Goal: Task Accomplishment & Management: Manage account settings

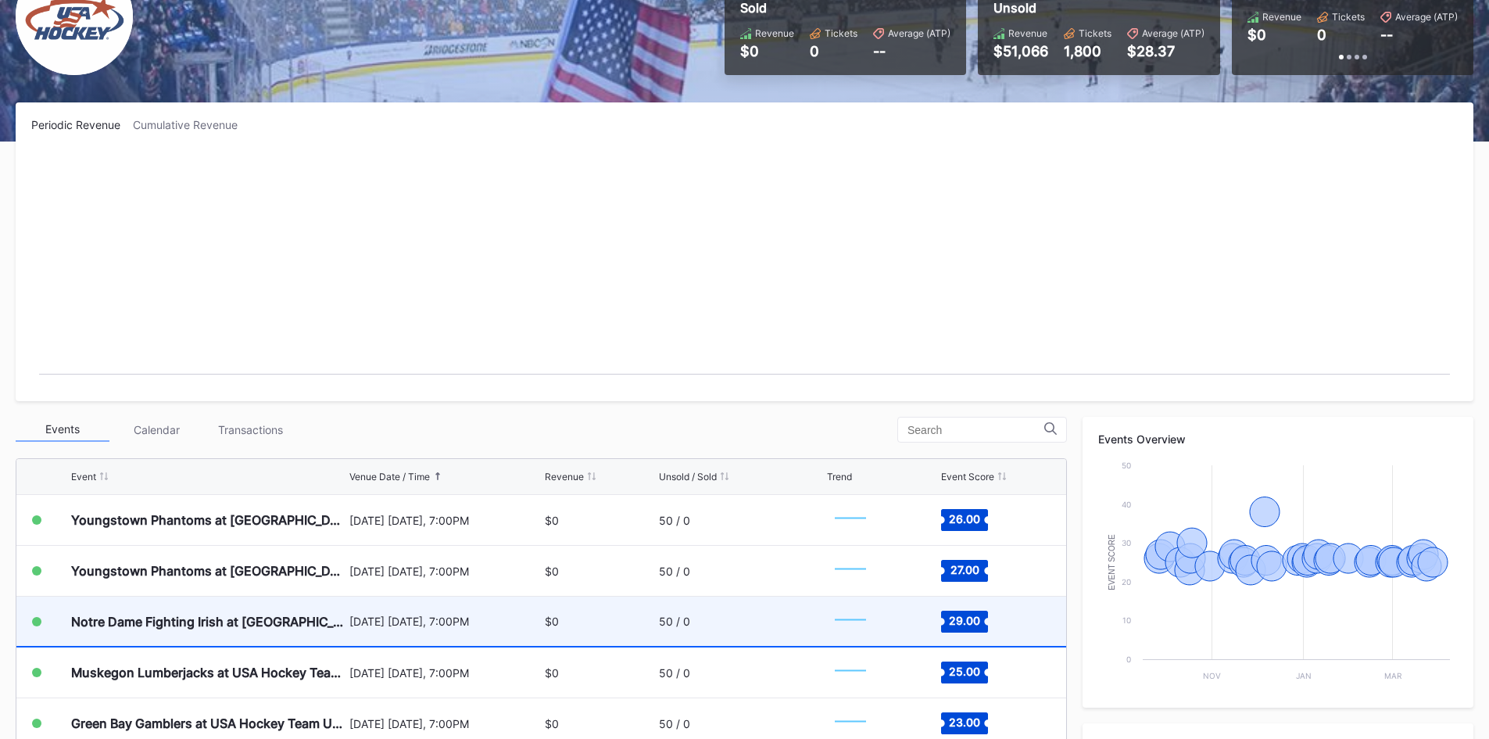
scroll to position [443, 0]
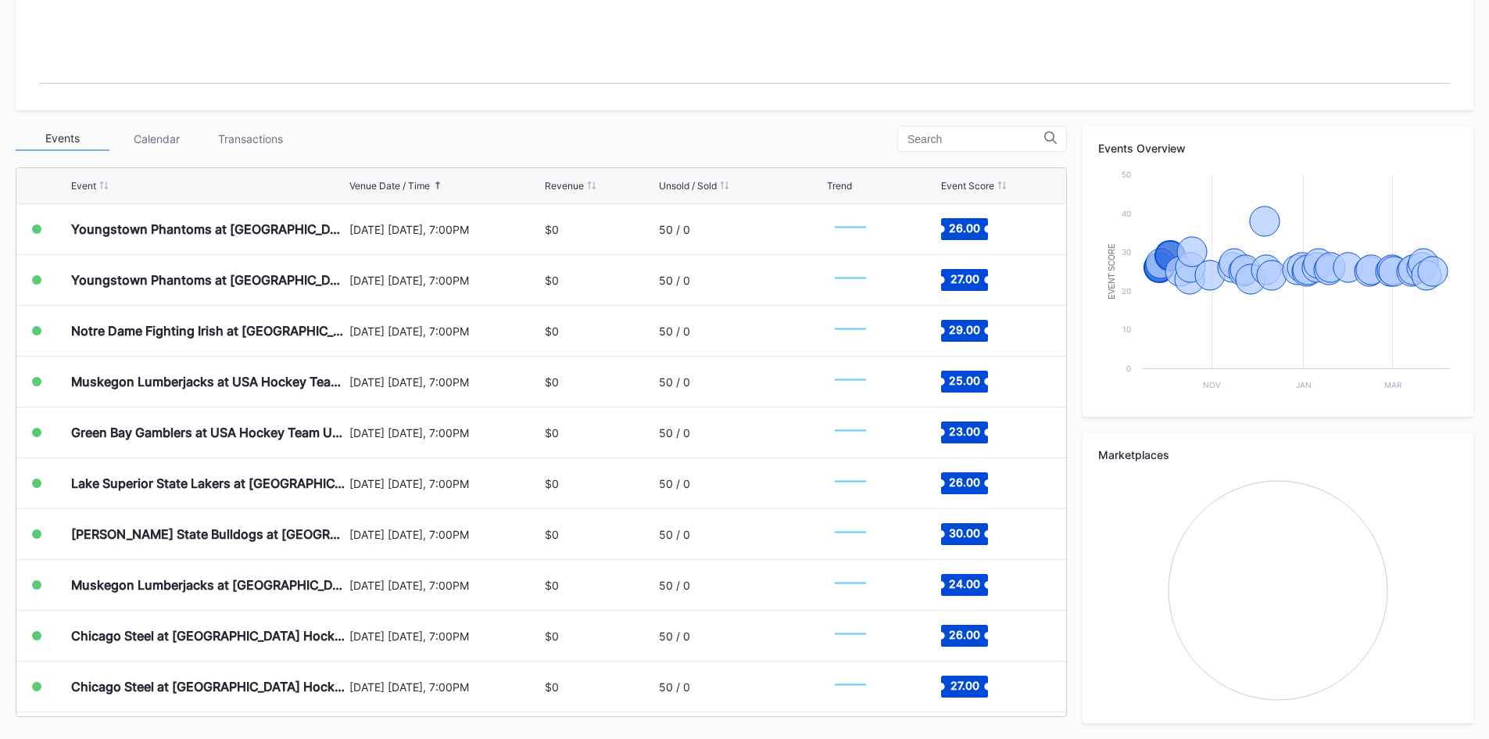
click at [976, 182] on div "Event Score" at bounding box center [967, 186] width 53 height 12
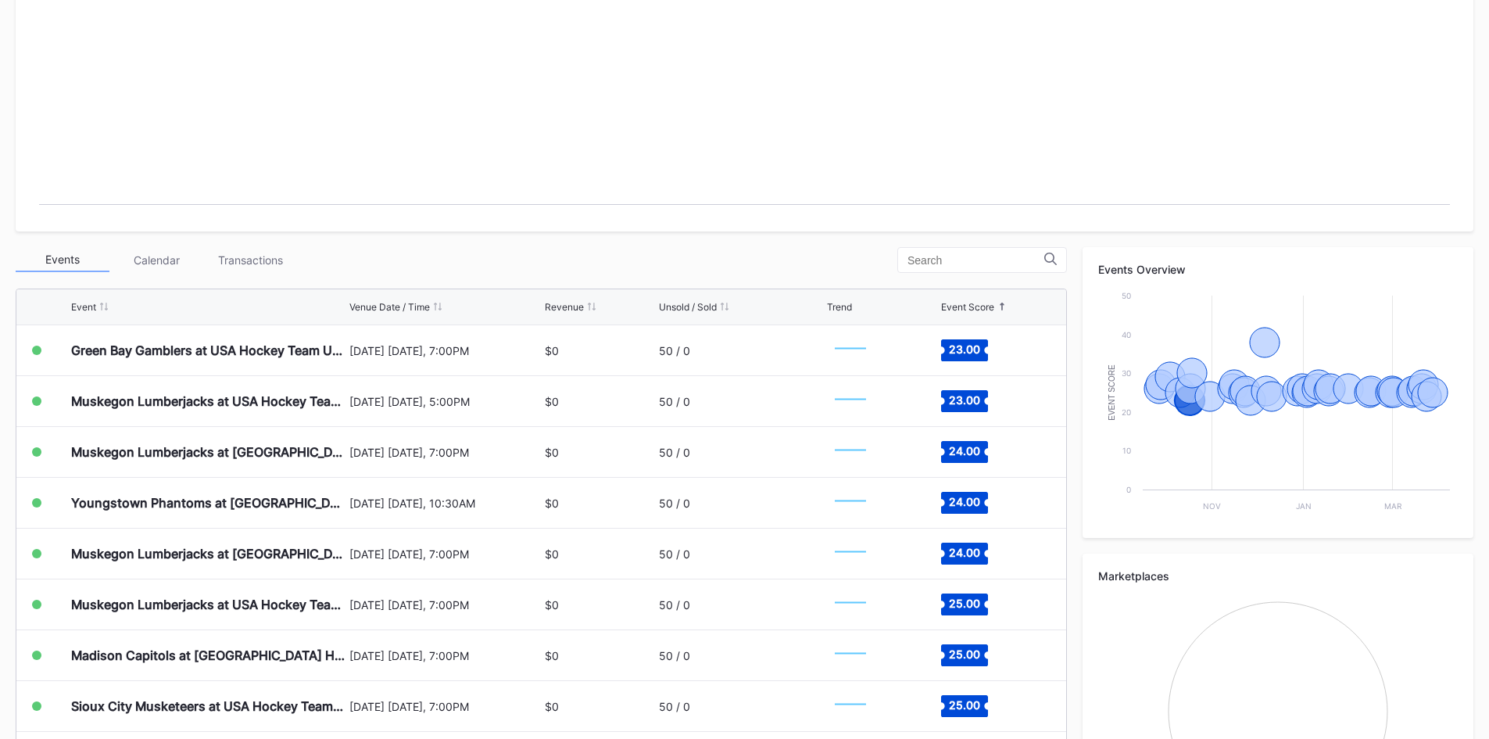
scroll to position [0, 0]
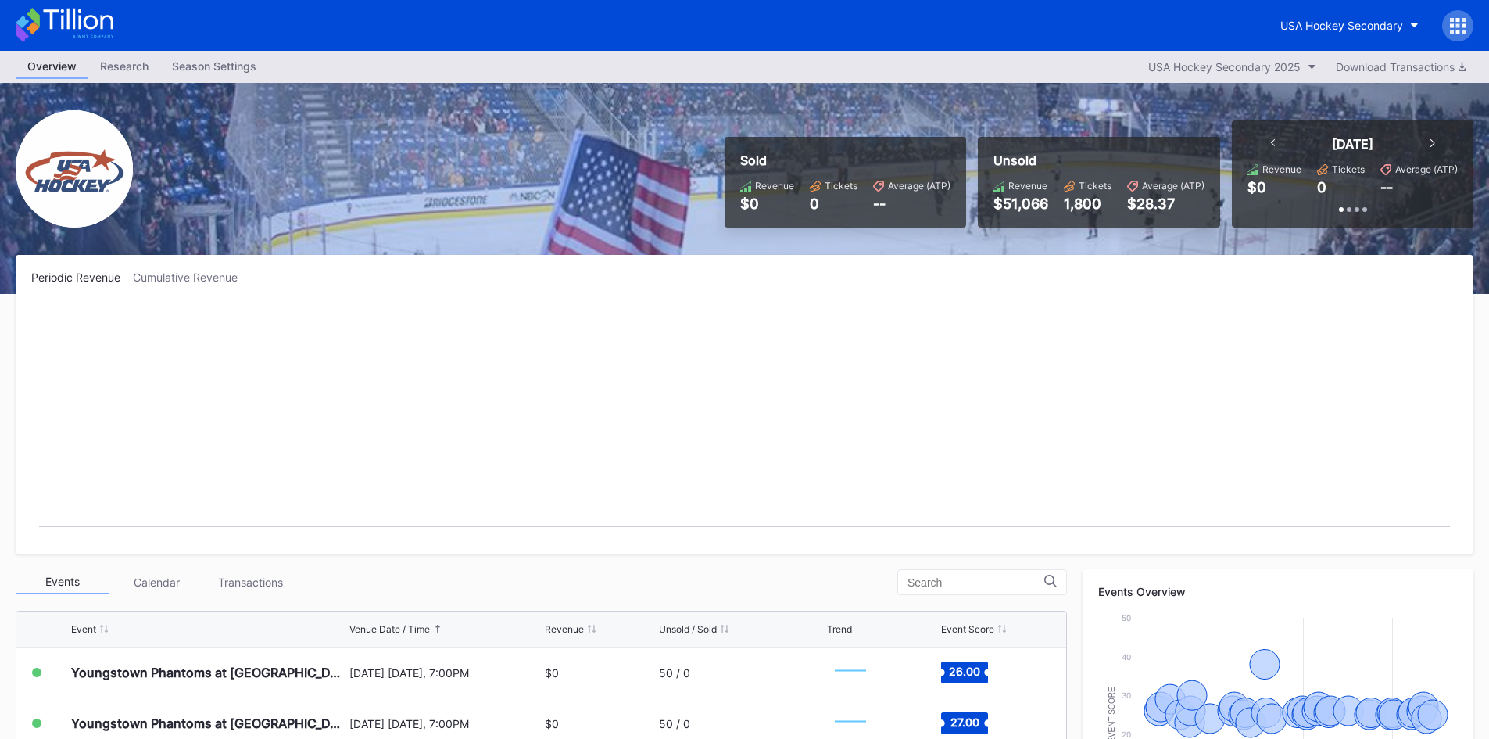
click at [234, 67] on div "Season Settings" at bounding box center [214, 66] width 108 height 23
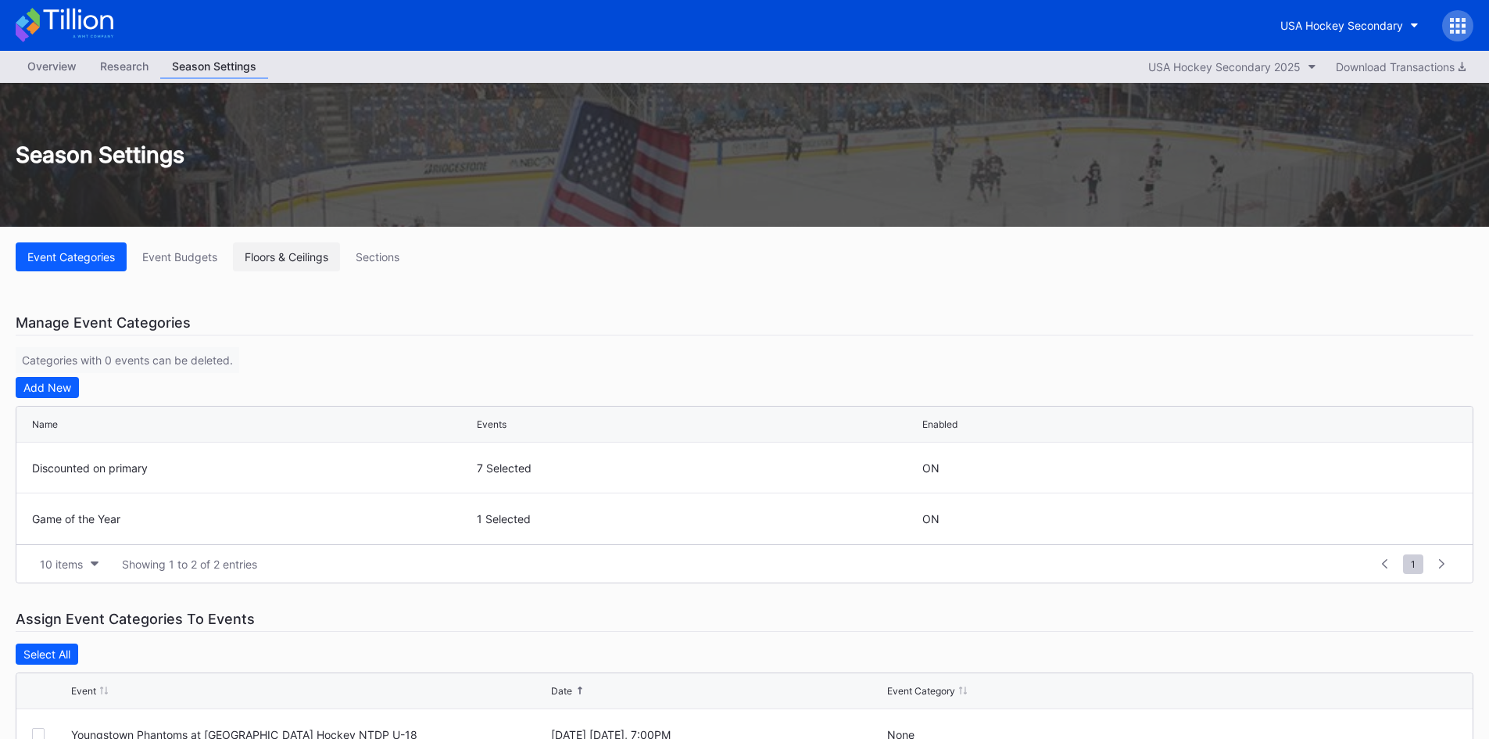
click at [300, 255] on div "Floors & Ceilings" at bounding box center [287, 256] width 84 height 13
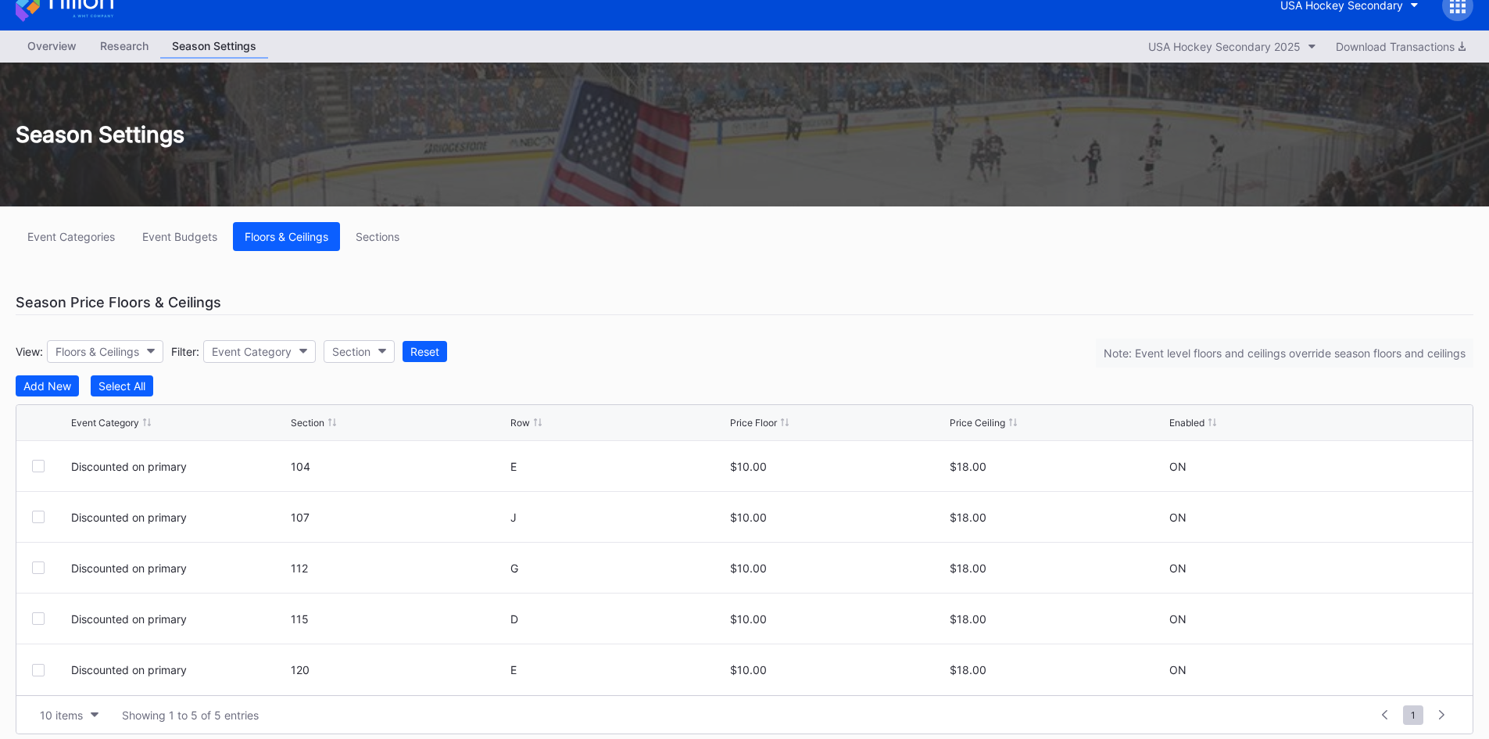
scroll to position [31, 0]
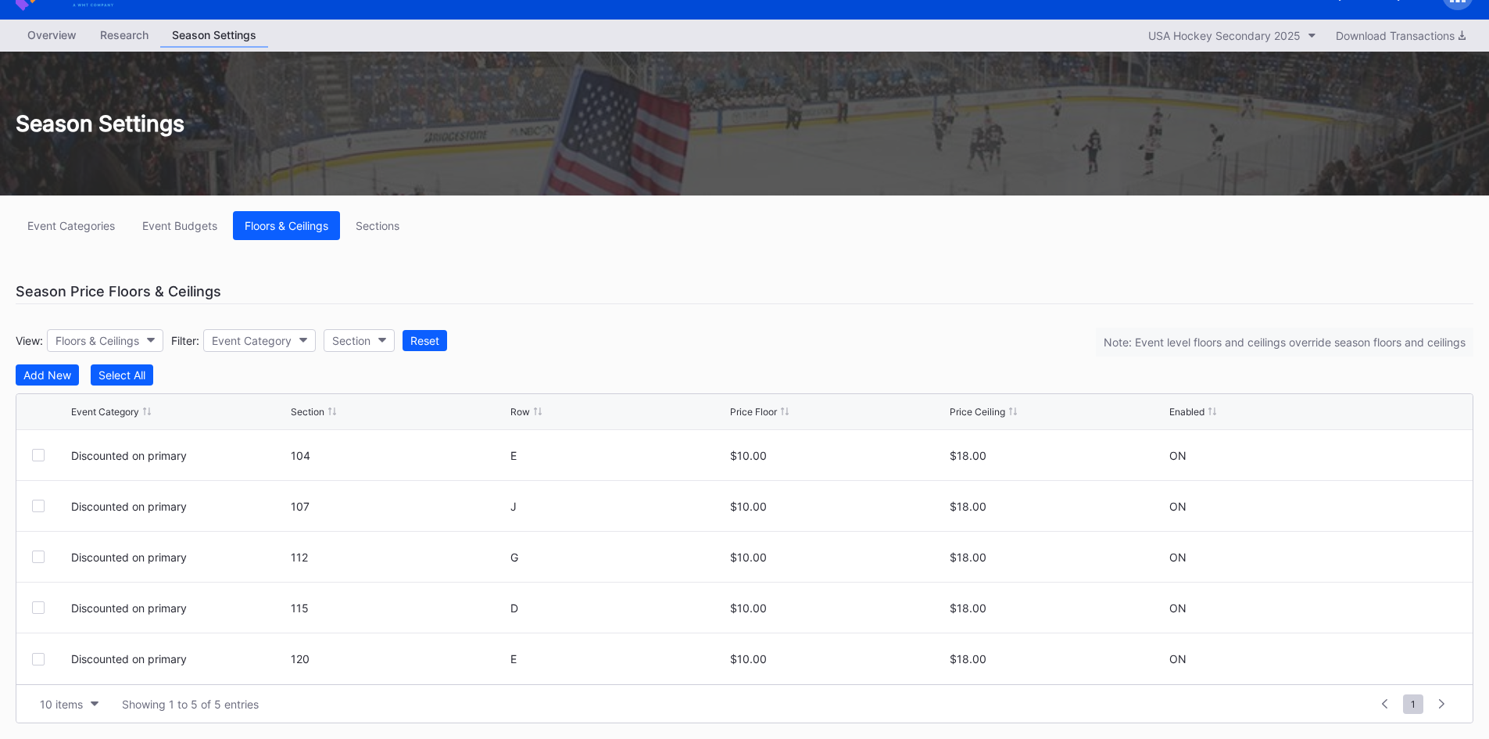
click at [914, 306] on div "Event Categories Event Budgets Floors & Ceilings Sections Season Price Floors &…" at bounding box center [744, 466] width 1489 height 543
click at [382, 227] on div "Sections" at bounding box center [378, 225] width 44 height 13
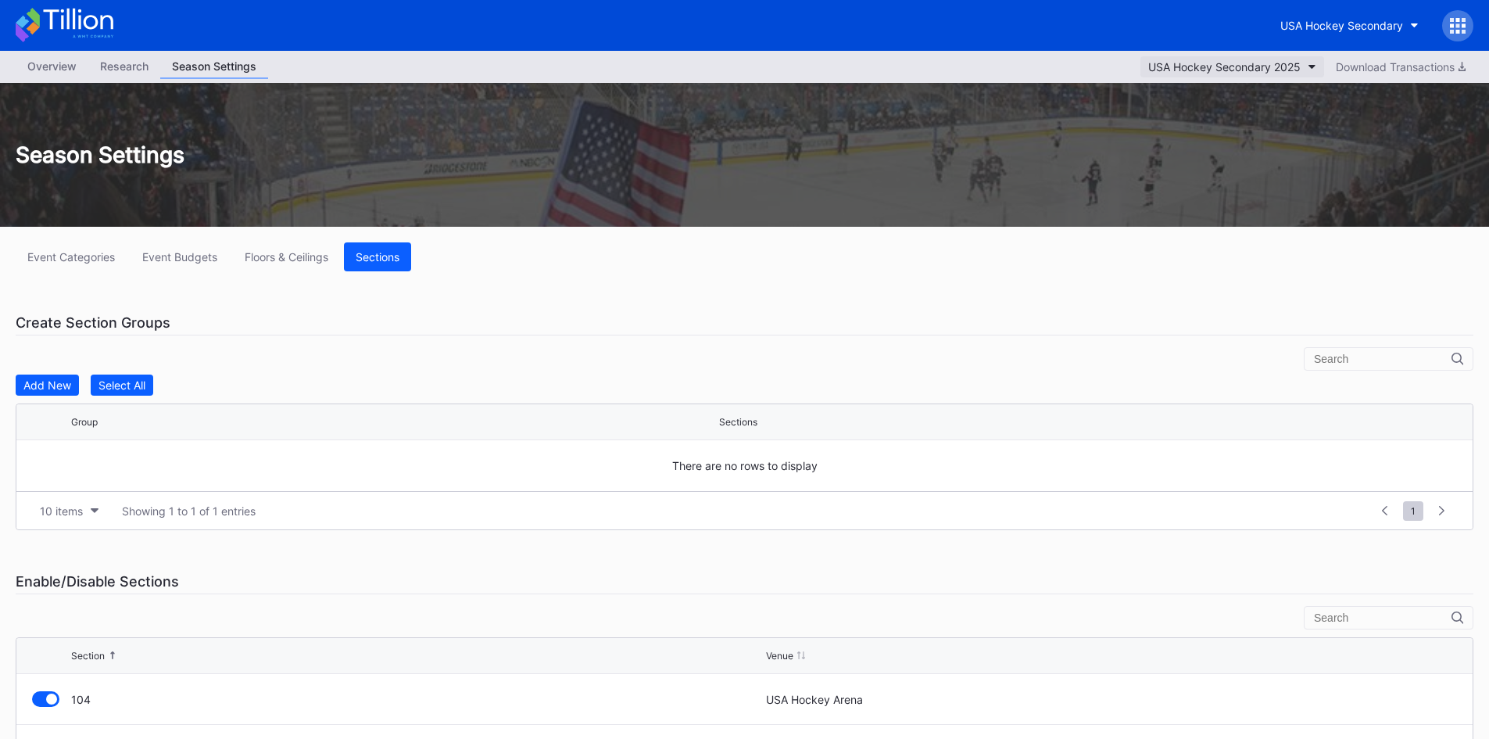
click at [1297, 66] on div "USA Hockey Secondary 2025" at bounding box center [1224, 66] width 152 height 13
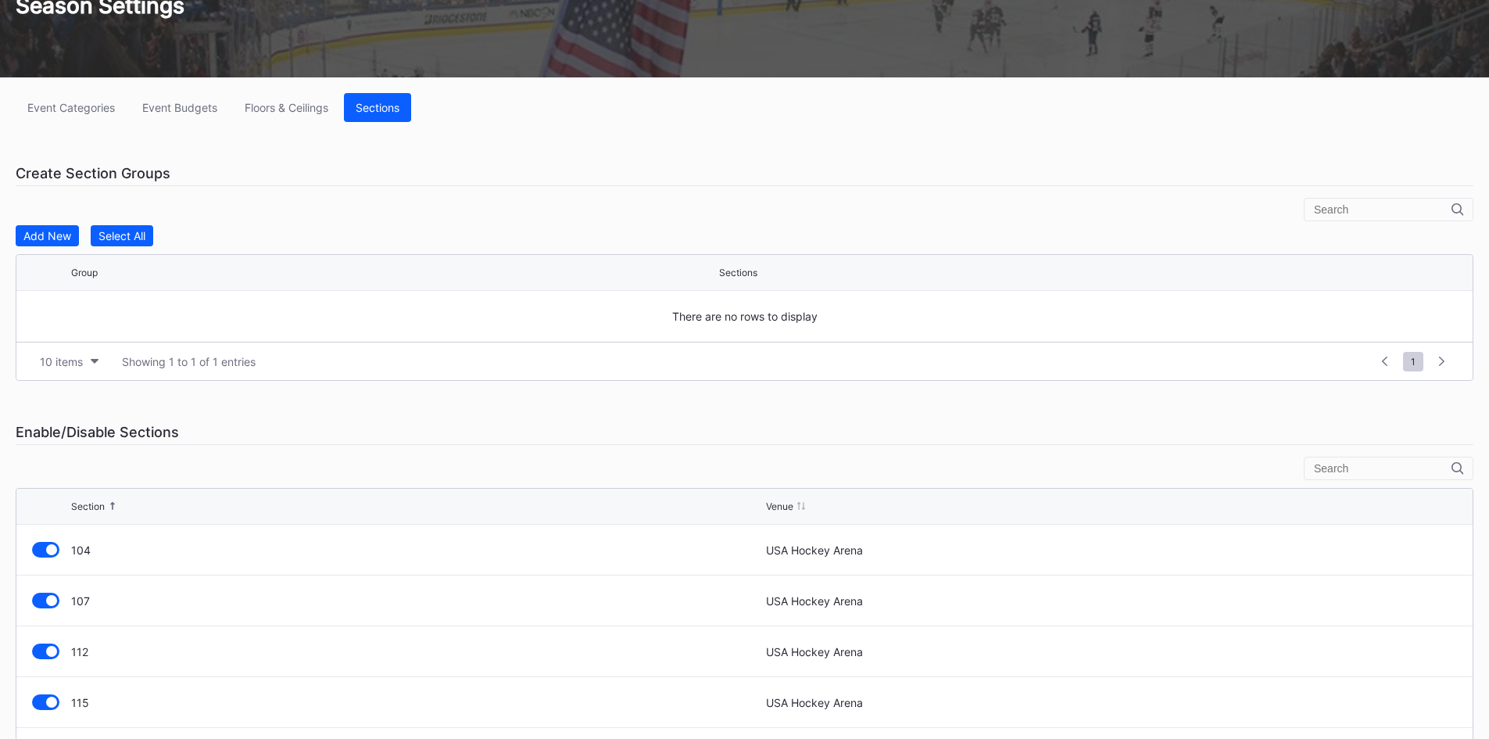
scroll to position [9, 0]
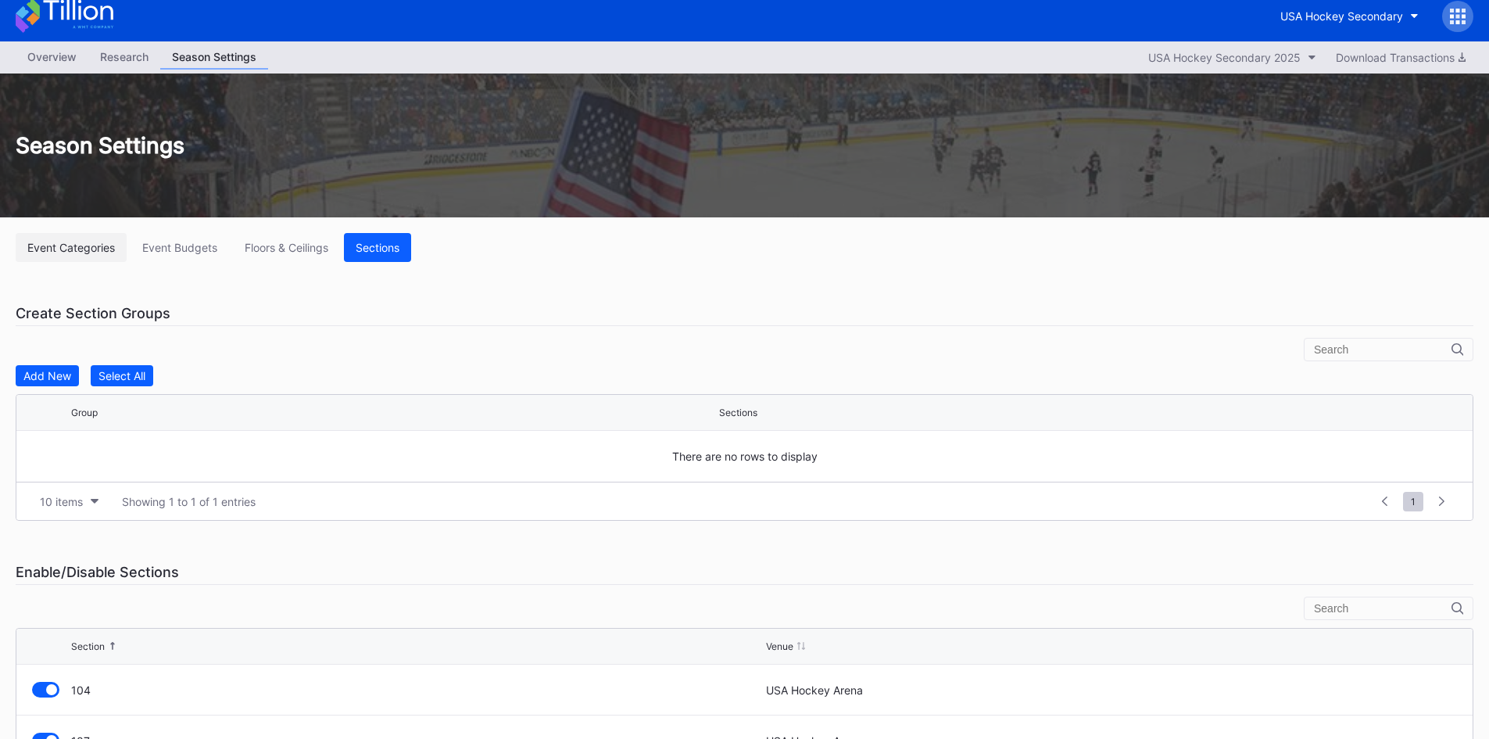
click at [82, 242] on div "Event Categories" at bounding box center [71, 247] width 88 height 13
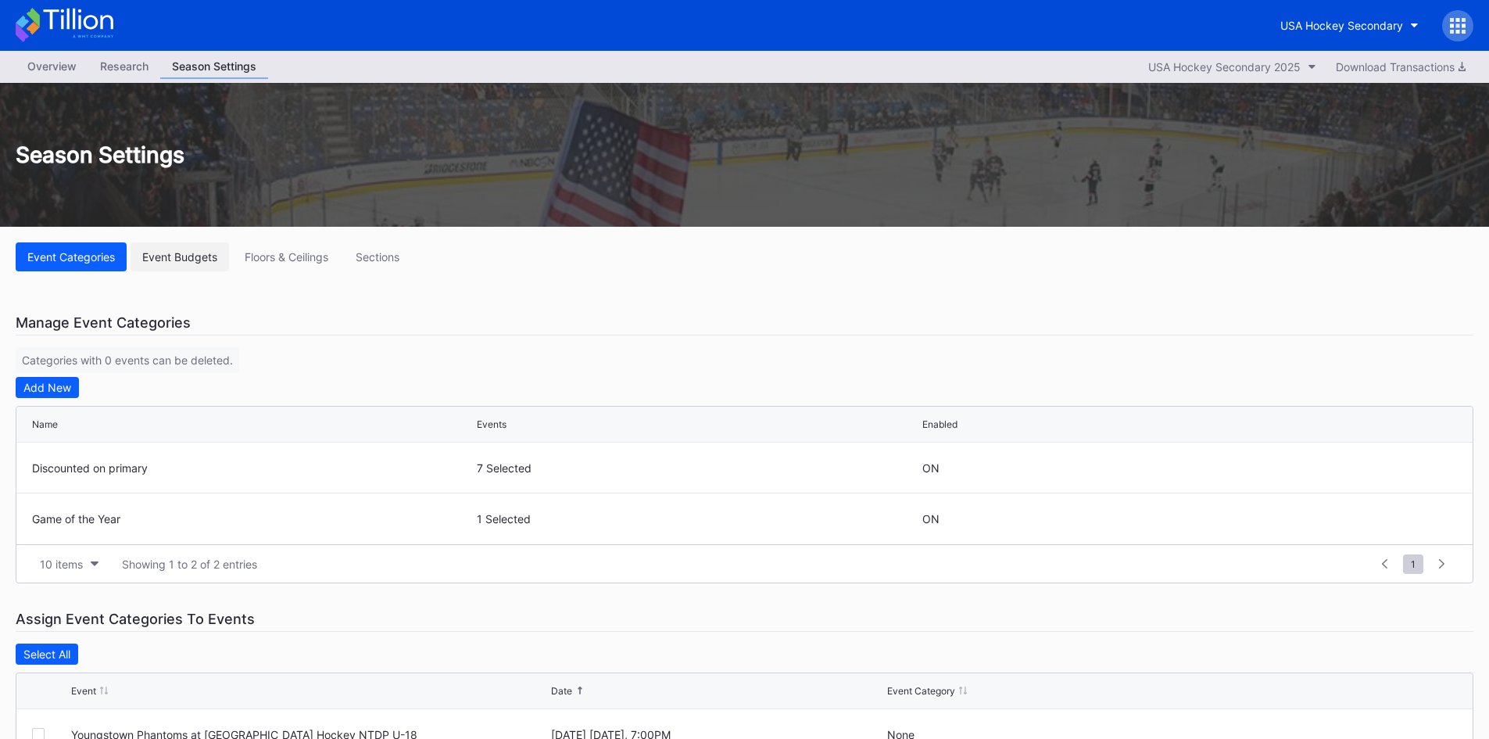
click at [196, 263] on button "Event Budgets" at bounding box center [180, 256] width 98 height 29
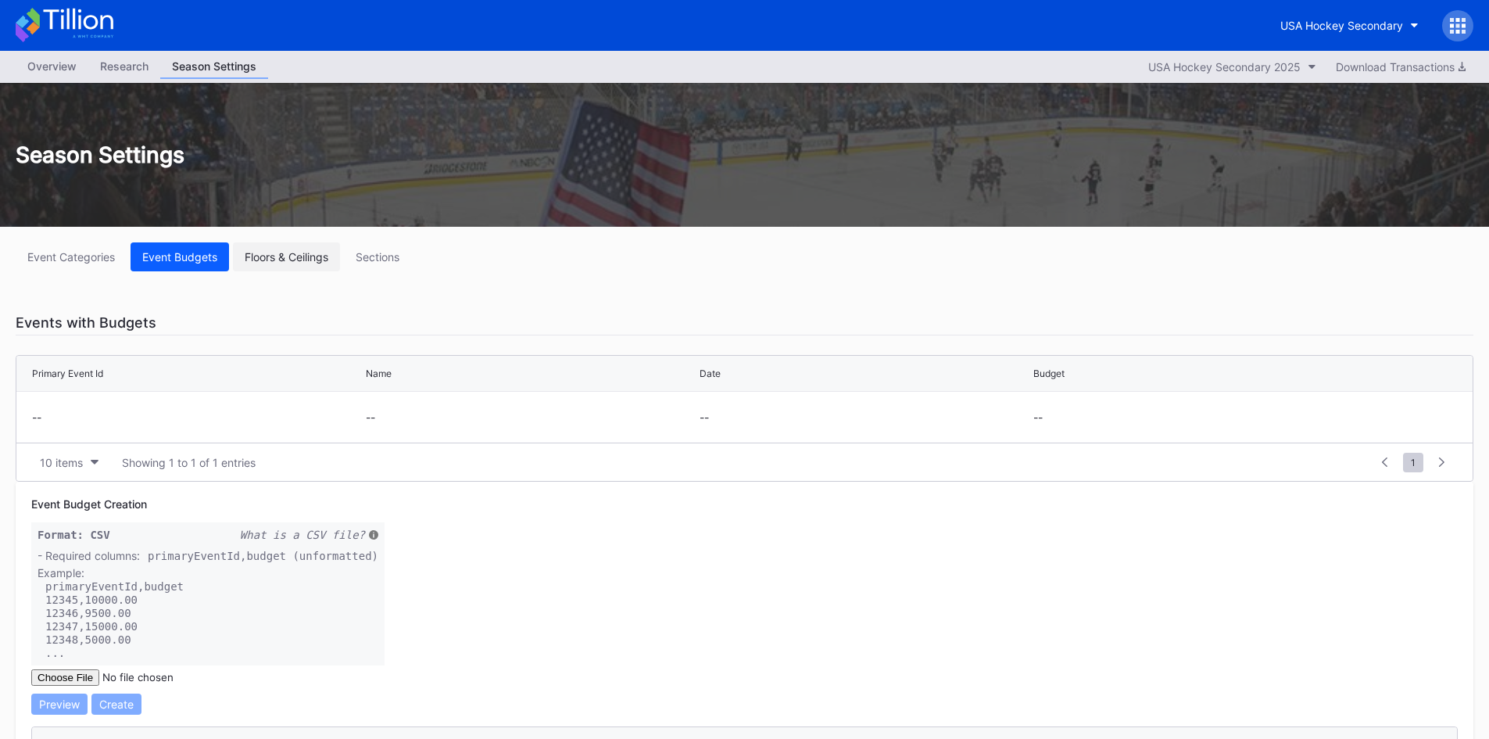
click at [256, 251] on div "Floors & Ceilings" at bounding box center [287, 256] width 84 height 13
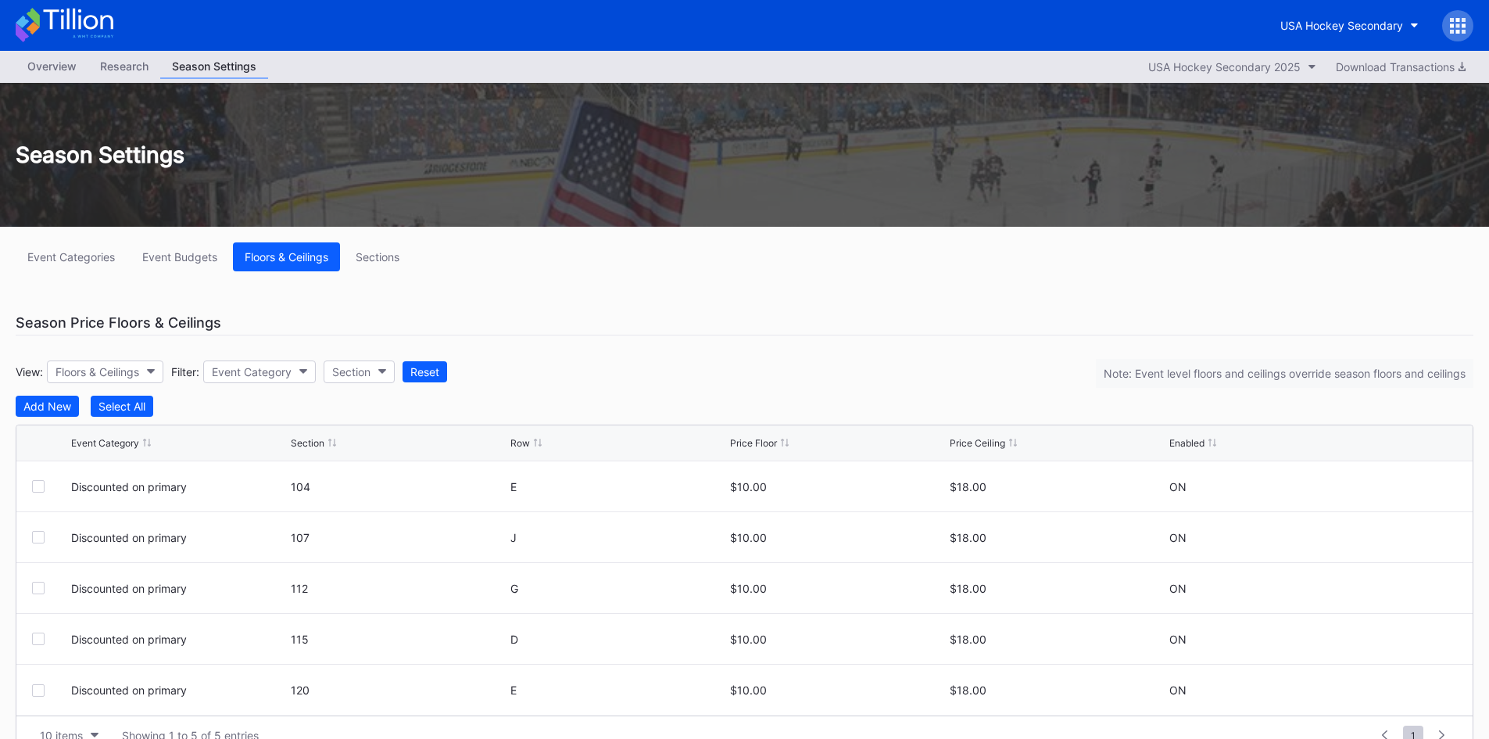
scroll to position [31, 0]
